Goal: Feedback & Contribution: Leave review/rating

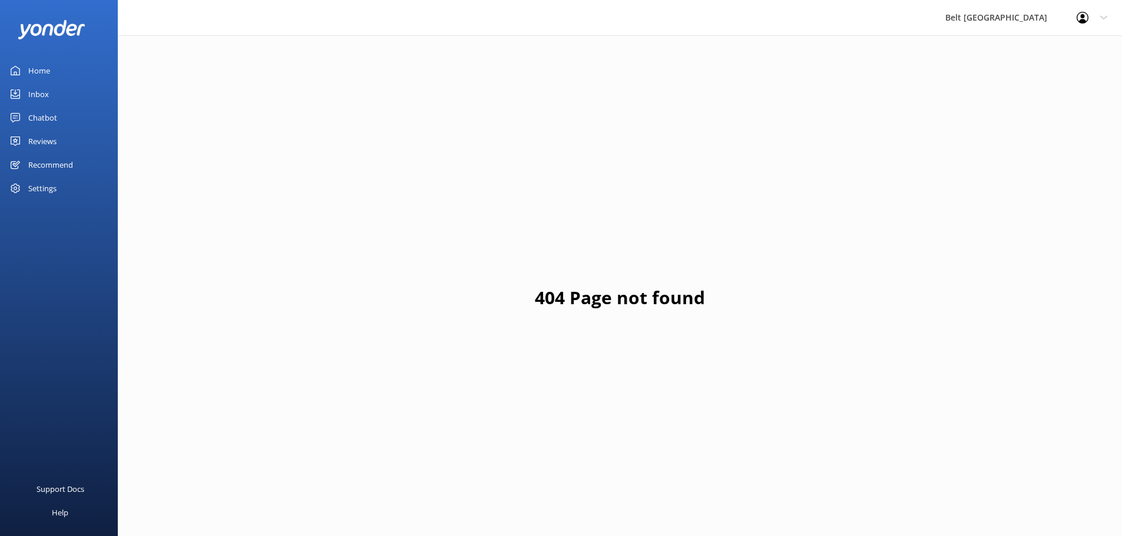
click at [43, 119] on div "Chatbot" at bounding box center [42, 118] width 29 height 24
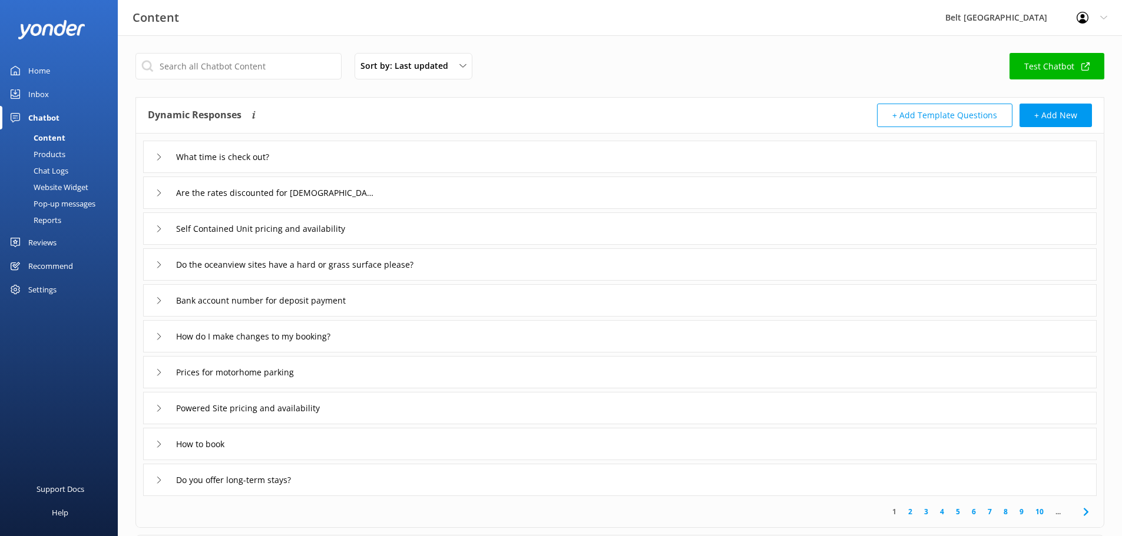
click at [38, 91] on div "Inbox" at bounding box center [38, 94] width 21 height 24
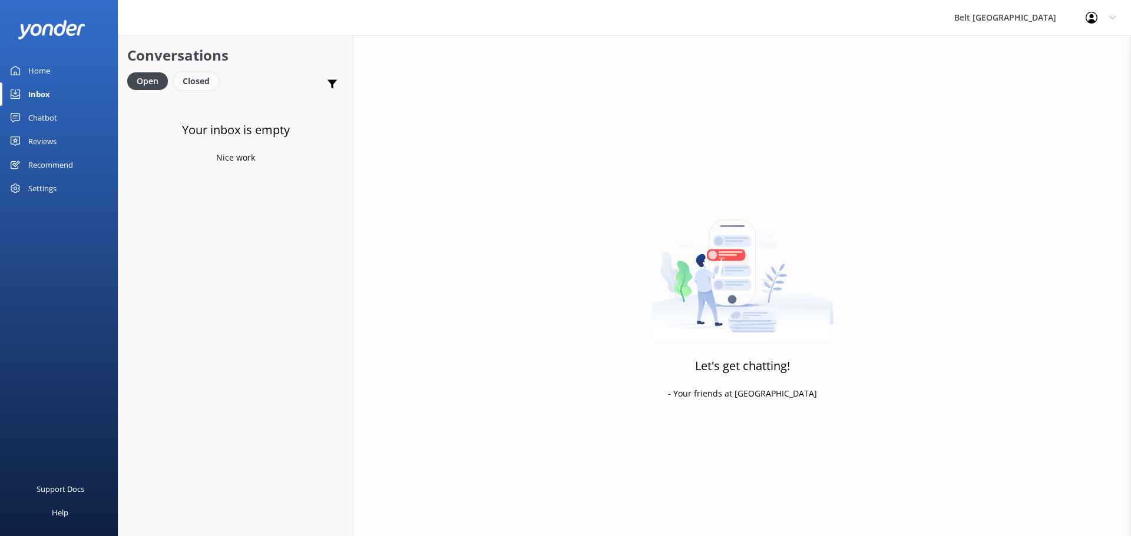
click at [185, 82] on div "Closed" at bounding box center [196, 81] width 45 height 18
click at [150, 85] on div "Open" at bounding box center [146, 81] width 39 height 18
click at [45, 139] on div "Reviews" at bounding box center [42, 142] width 28 height 24
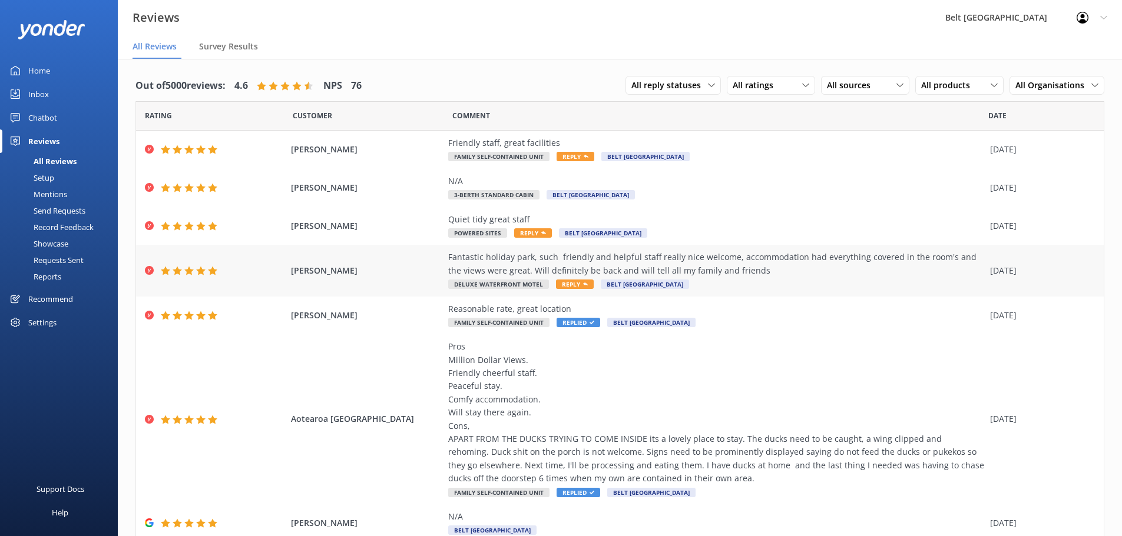
click at [568, 283] on span "Reply" at bounding box center [575, 284] width 38 height 9
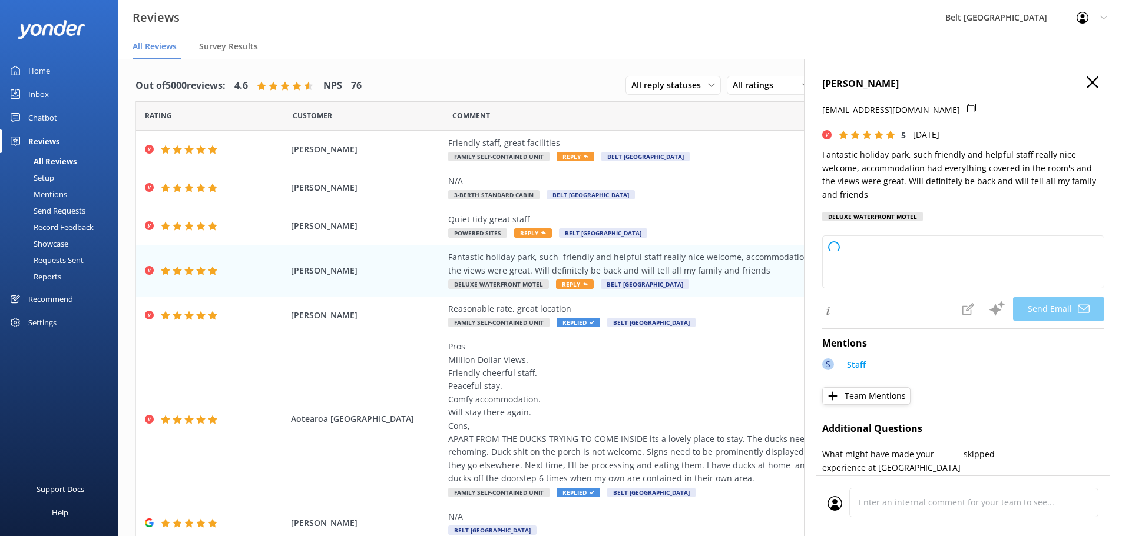
type textarea "Thank you so much for your wonderful review, [PERSON_NAME]! We're delighted to …"
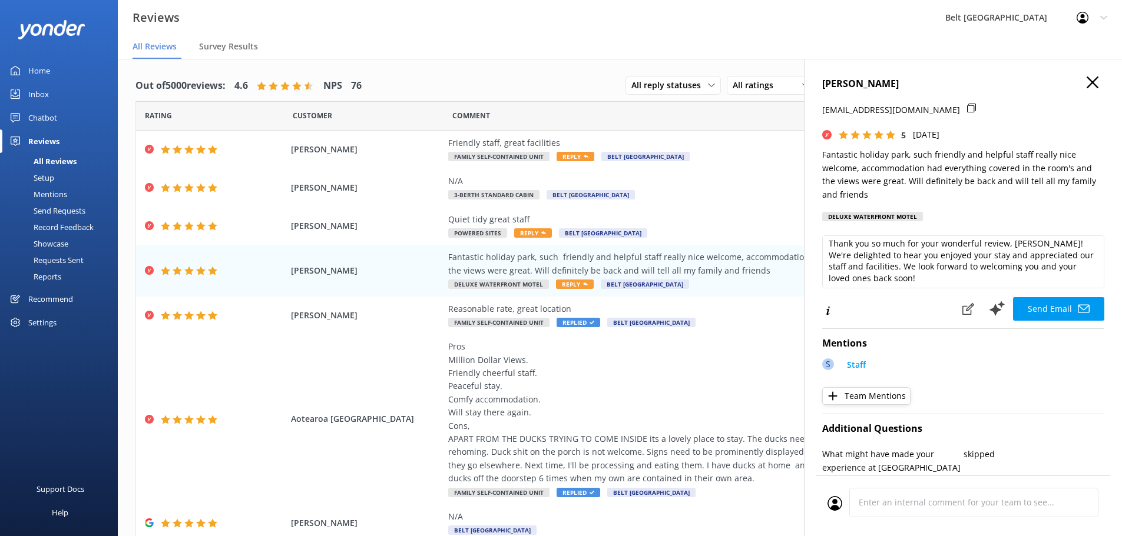
scroll to position [6, 0]
click at [1047, 311] on button "Send Email" at bounding box center [1058, 309] width 91 height 24
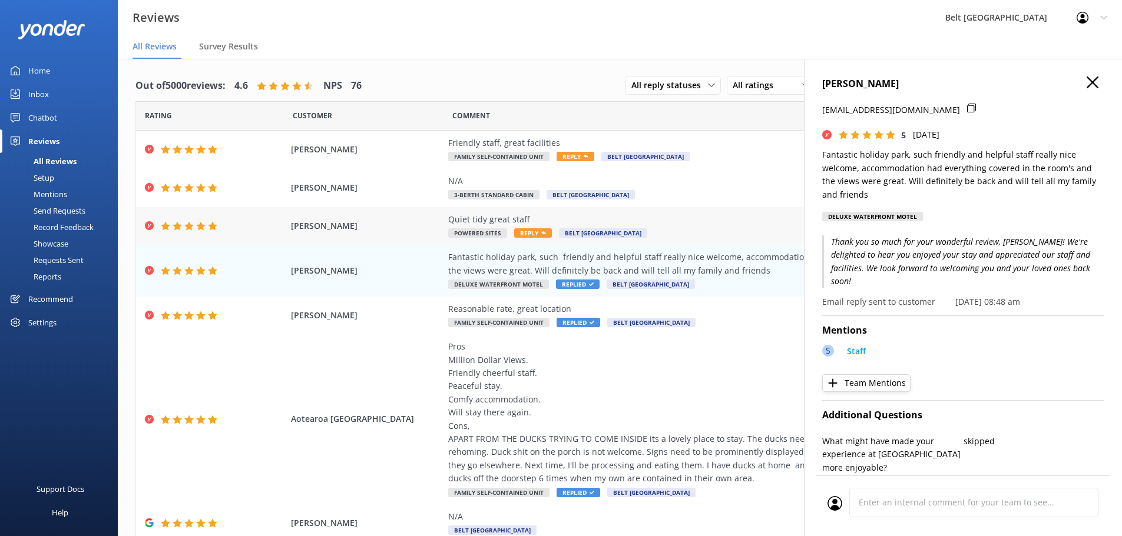
click at [529, 231] on span "Reply" at bounding box center [533, 232] width 38 height 9
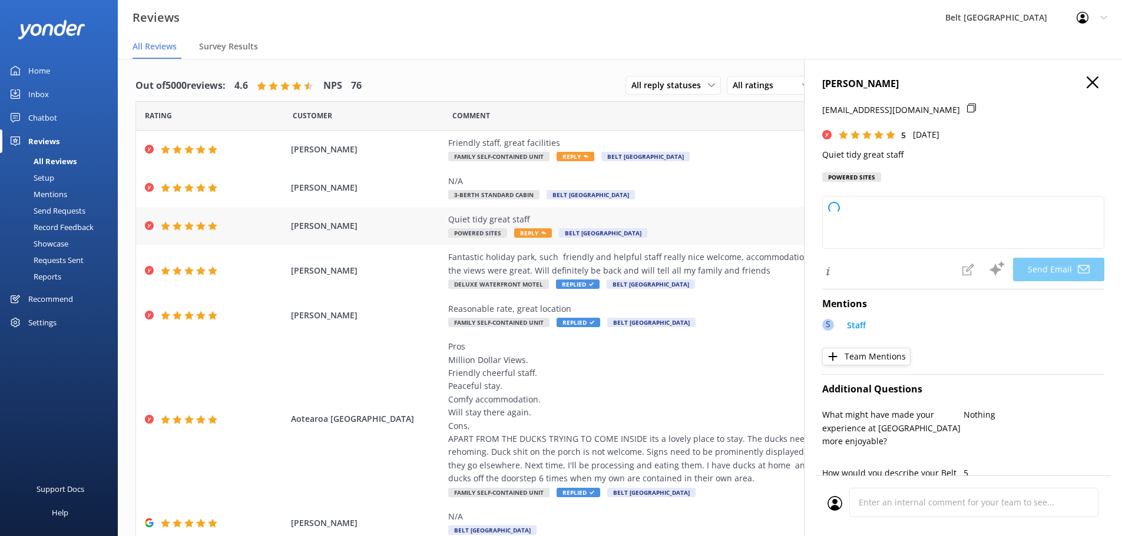
type textarea "Thank you so much for your kind words and perfect rating, [PERSON_NAME]! We're …"
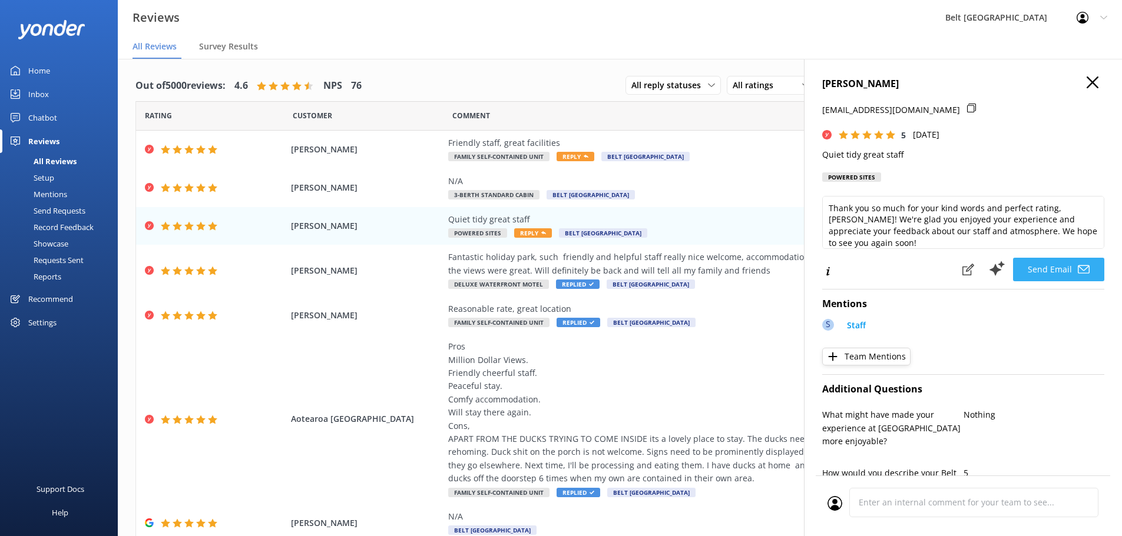
click at [1041, 276] on button "Send Email" at bounding box center [1058, 270] width 91 height 24
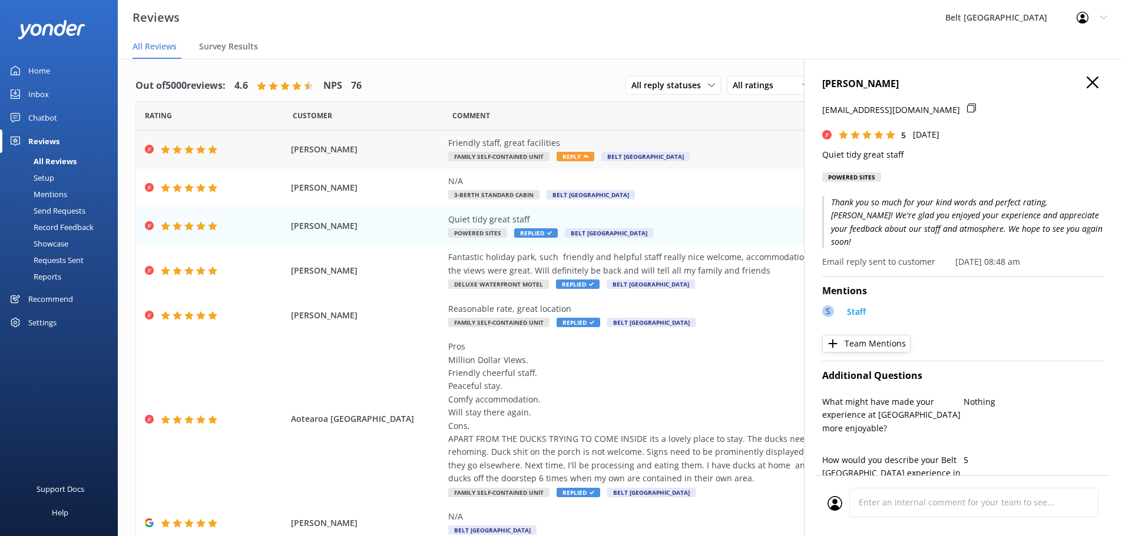
click at [570, 155] on span "Reply" at bounding box center [575, 156] width 38 height 9
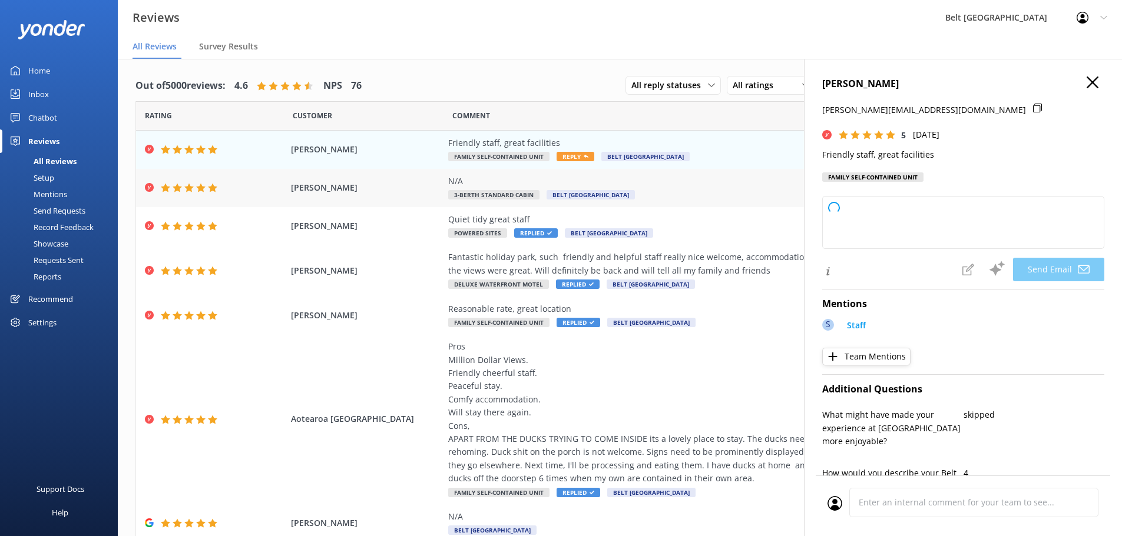
type textarea "Thank you so much, [PERSON_NAME]! We're delighted to hear you enjoyed our staff…"
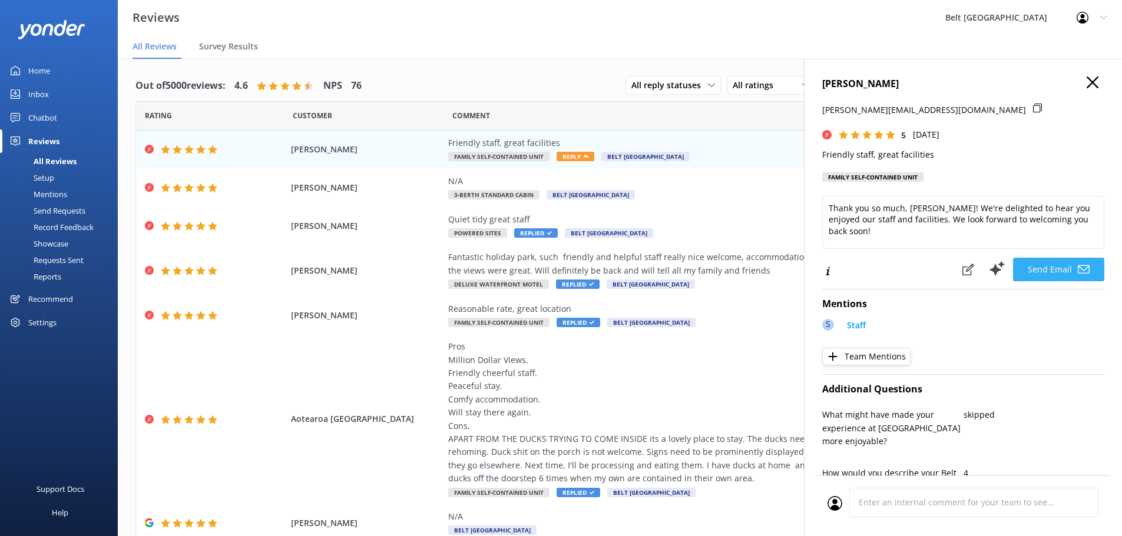
click at [1041, 267] on button "Send Email" at bounding box center [1058, 270] width 91 height 24
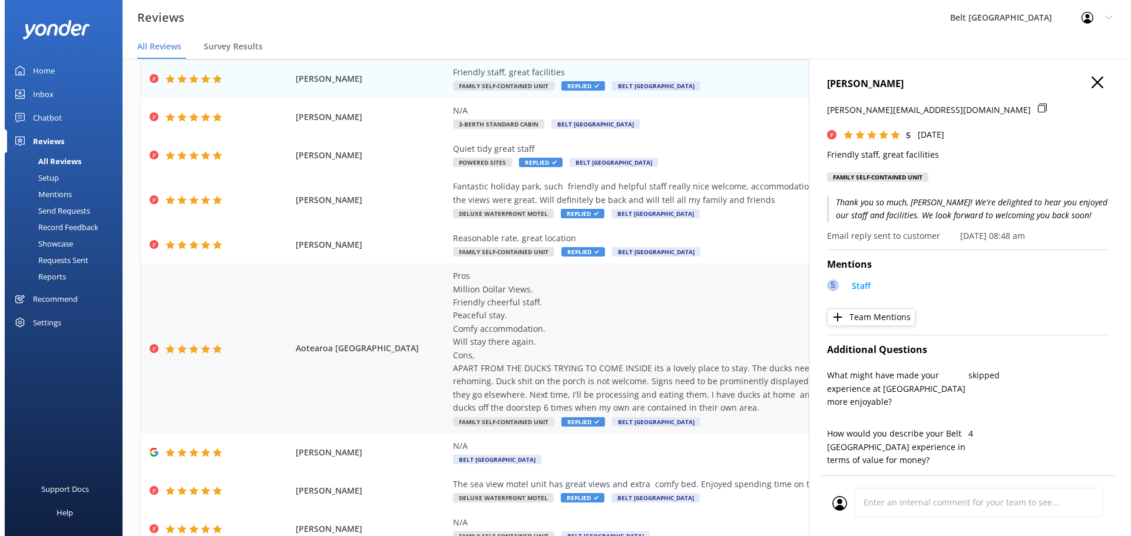
scroll to position [160, 0]
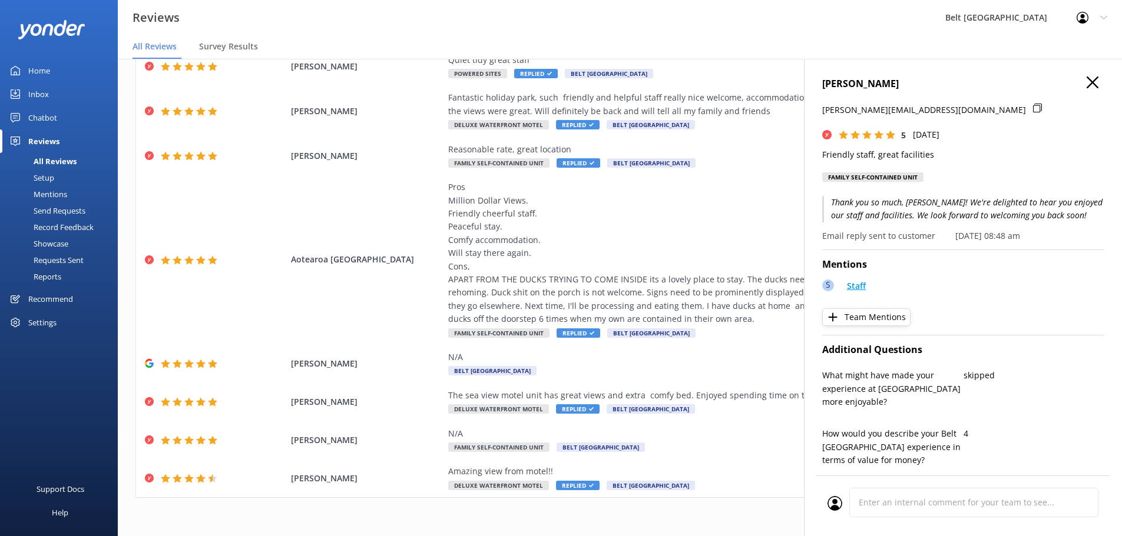
click at [852, 284] on p "Staff" at bounding box center [856, 286] width 19 height 13
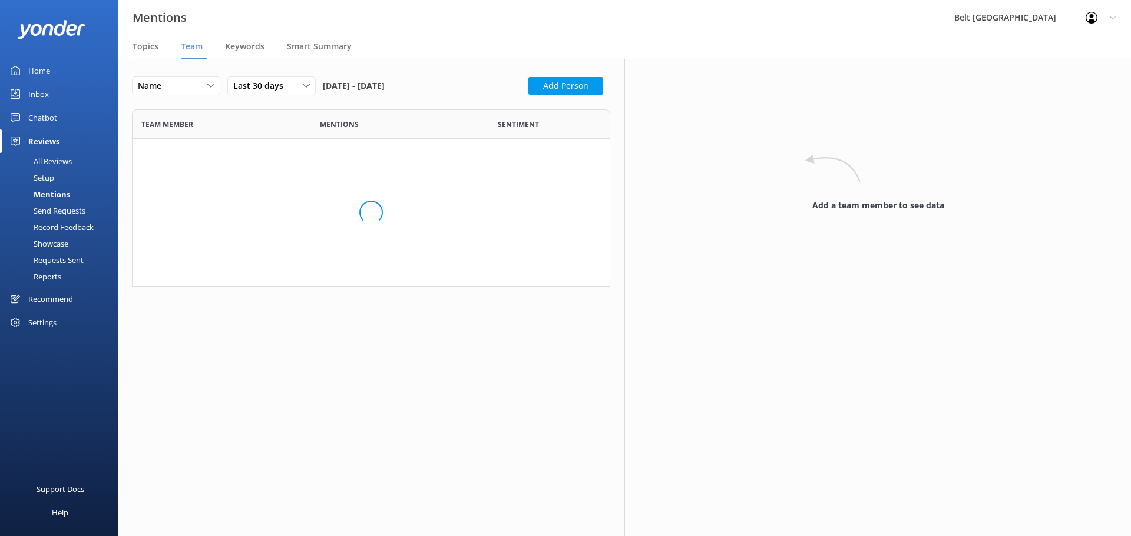
scroll to position [168, 469]
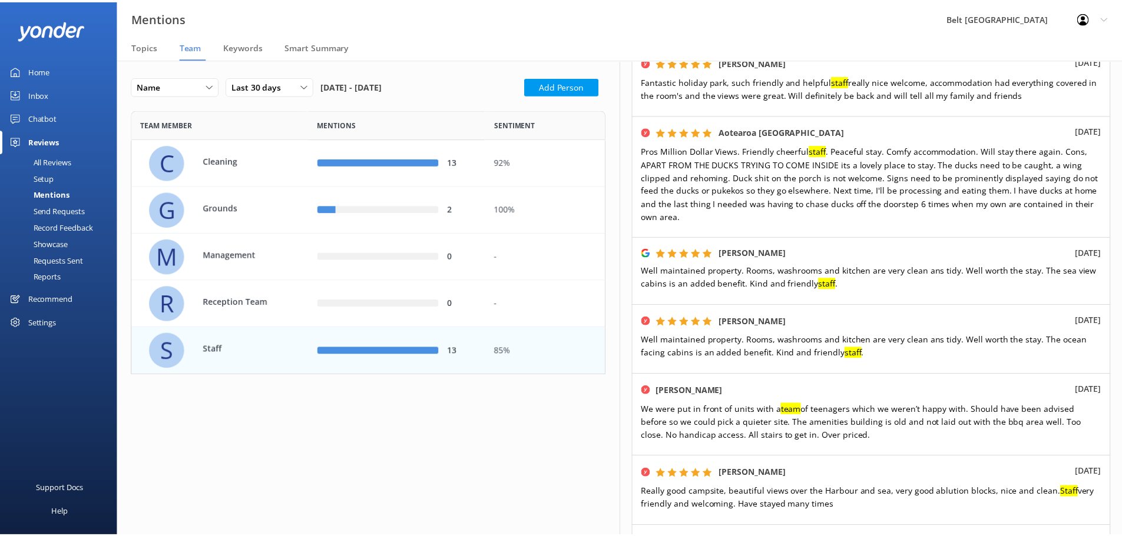
scroll to position [303, 0]
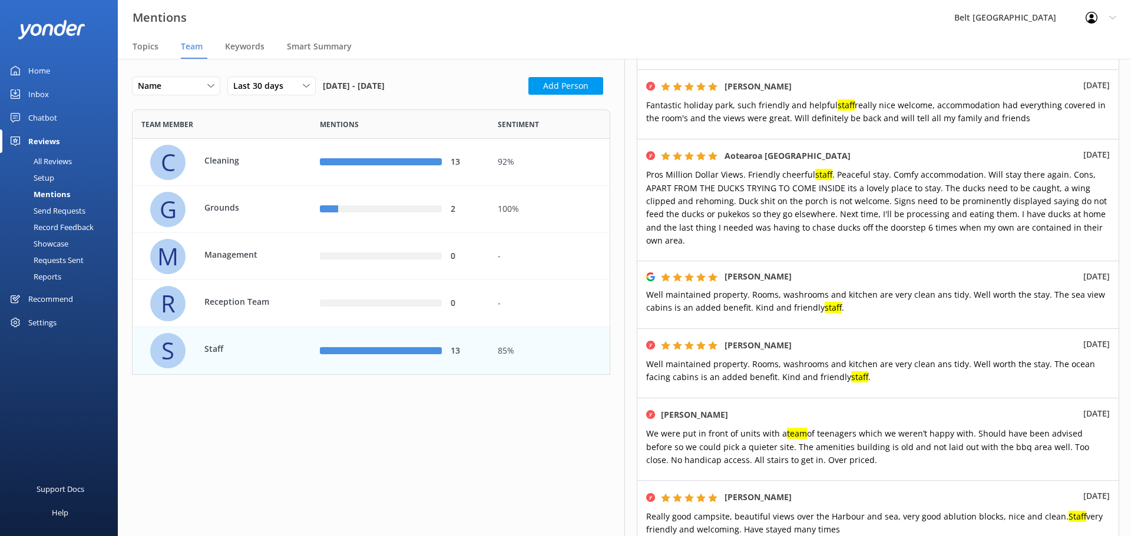
click at [49, 158] on div "All Reviews" at bounding box center [39, 161] width 65 height 16
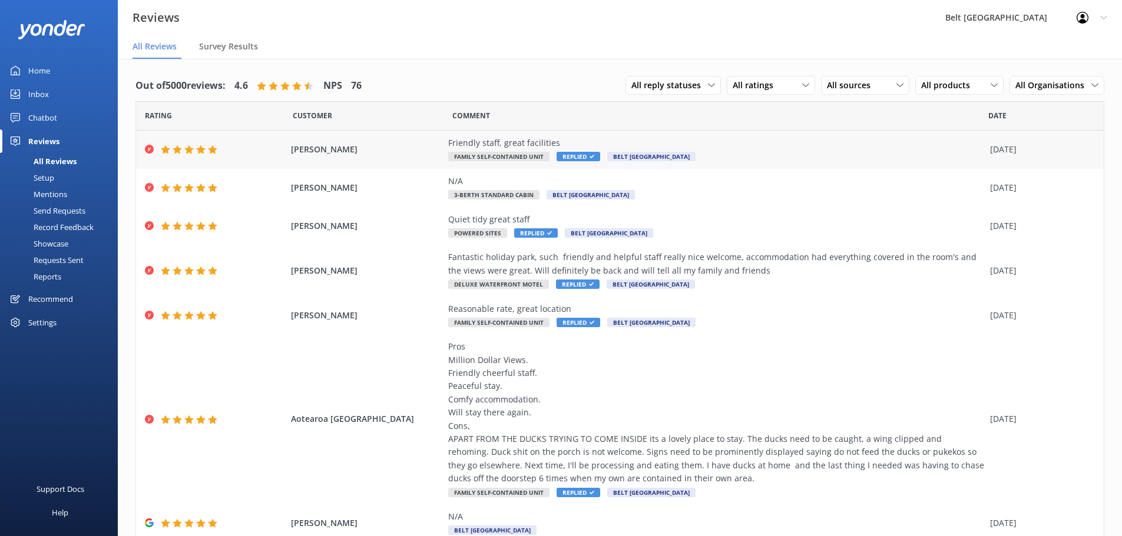
click at [534, 144] on div "Friendly staff, great facilities" at bounding box center [716, 143] width 536 height 13
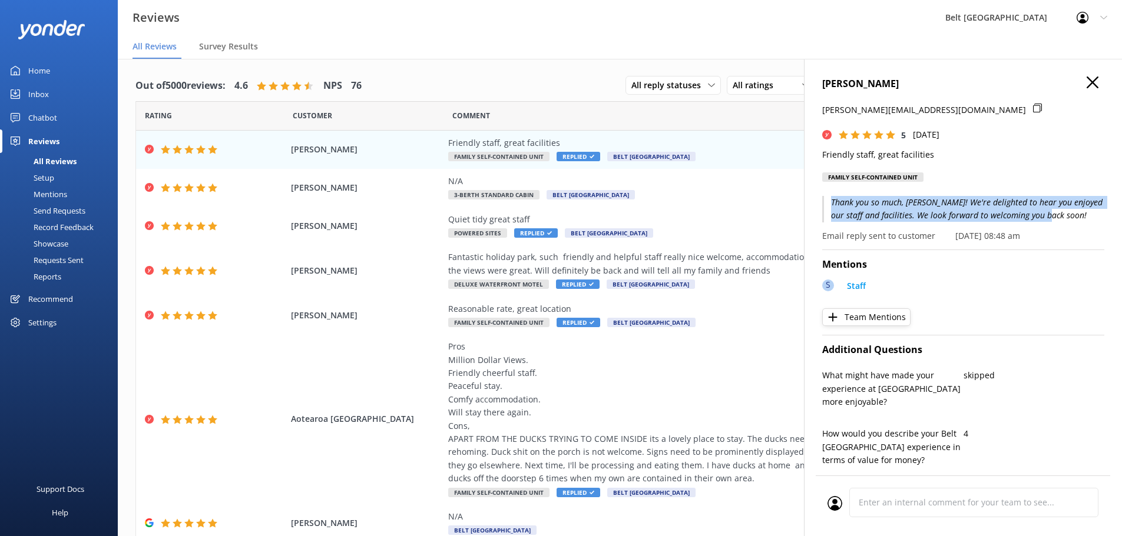
drag, startPoint x: 1055, startPoint y: 218, endPoint x: 832, endPoint y: 203, distance: 223.7
click at [832, 203] on p "Thank you so much, [PERSON_NAME]! We're delighted to hear you enjoyed our staff…" at bounding box center [963, 209] width 282 height 26
copy p "Thank you so much, [PERSON_NAME]! We're delighted to hear you enjoyed our staff…"
